Goal: Find specific page/section: Find specific page/section

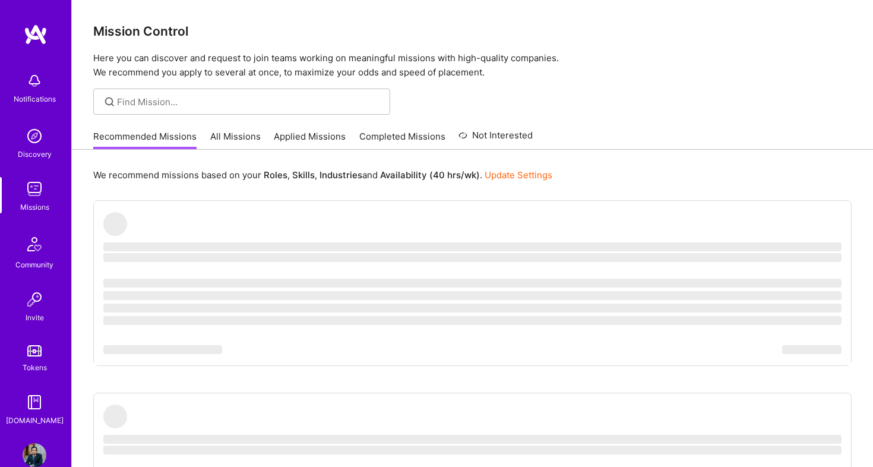
click at [29, 143] on img at bounding box center [35, 136] width 24 height 24
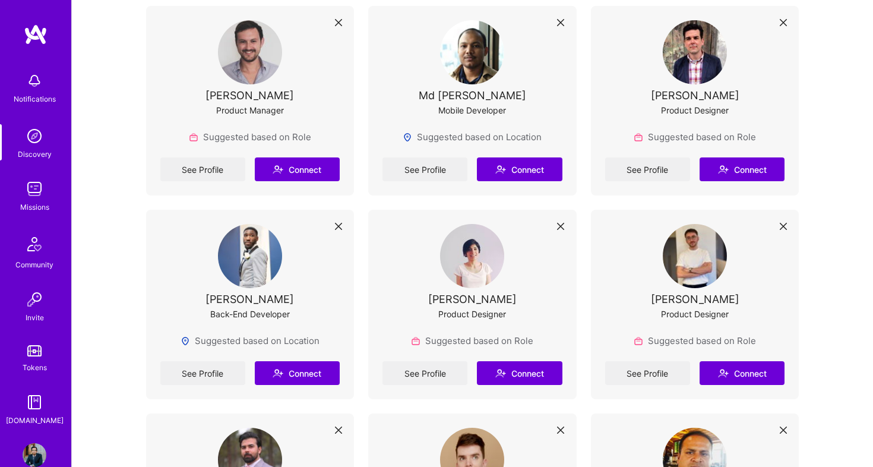
scroll to position [273, 0]
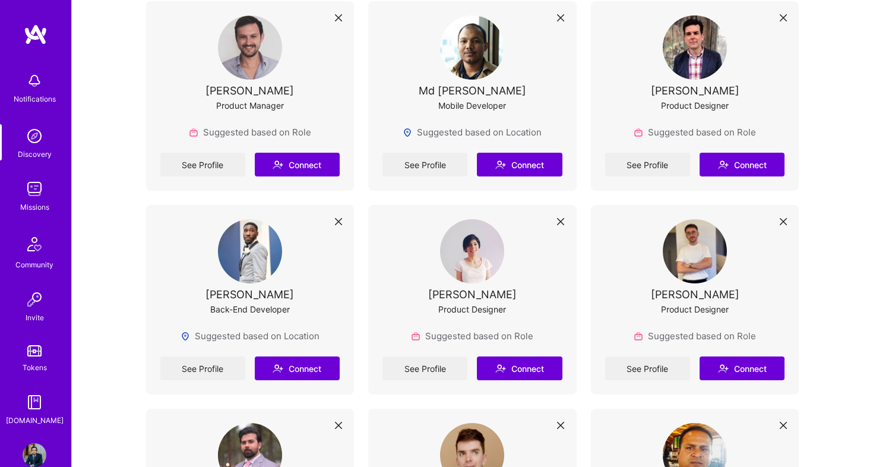
click at [463, 171] on link "See Profile" at bounding box center [425, 165] width 85 height 24
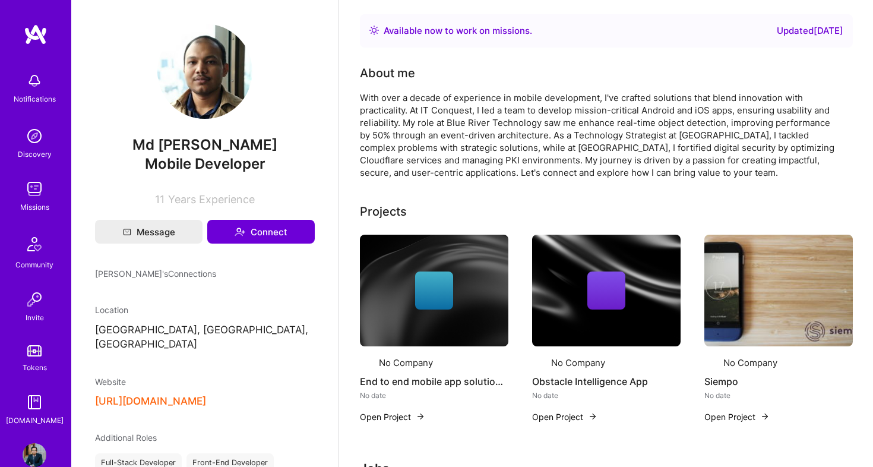
click at [40, 84] on img at bounding box center [35, 81] width 24 height 24
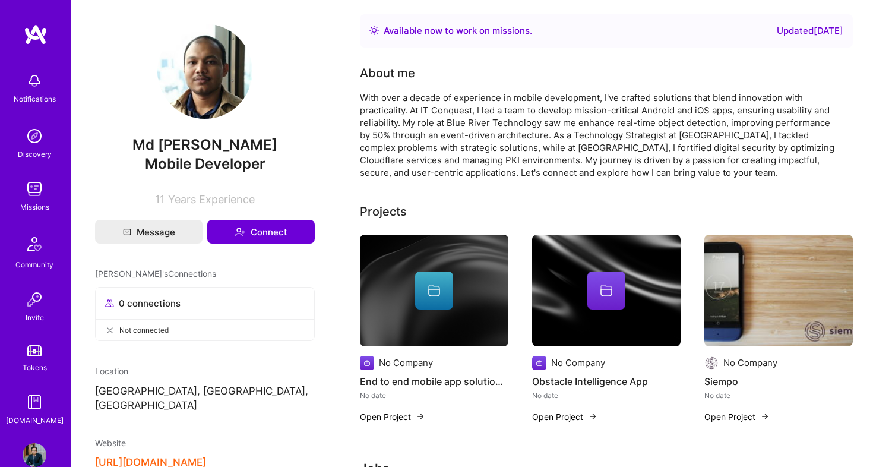
click at [40, 84] on div "Notifications Discovery Missions Community Invite Tokens [DOMAIN_NAME]" at bounding box center [35, 247] width 71 height 360
click at [38, 157] on div "Discovery" at bounding box center [35, 154] width 34 height 12
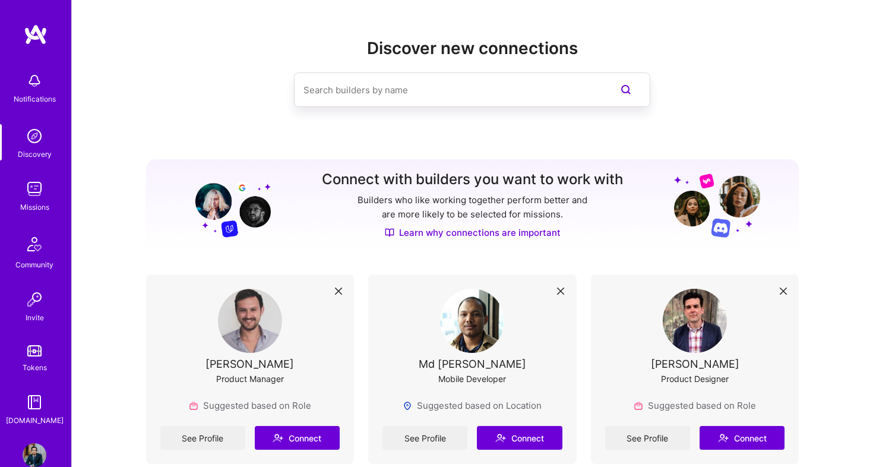
click at [41, 194] on img at bounding box center [35, 189] width 24 height 24
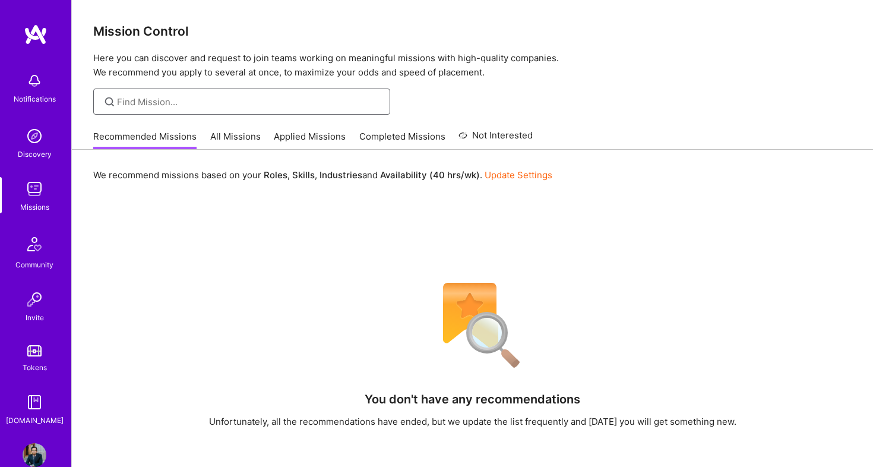
click at [223, 106] on input at bounding box center [249, 102] width 264 height 12
type input "product"
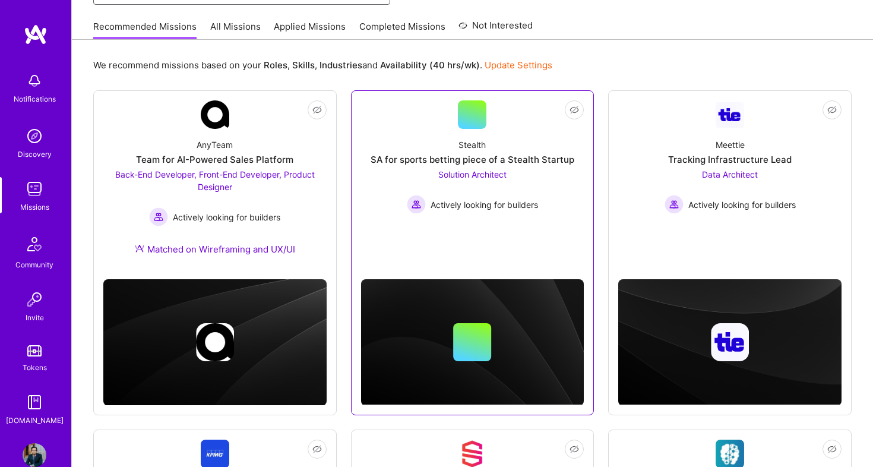
scroll to position [84, 0]
